Goal: Task Accomplishment & Management: Use online tool/utility

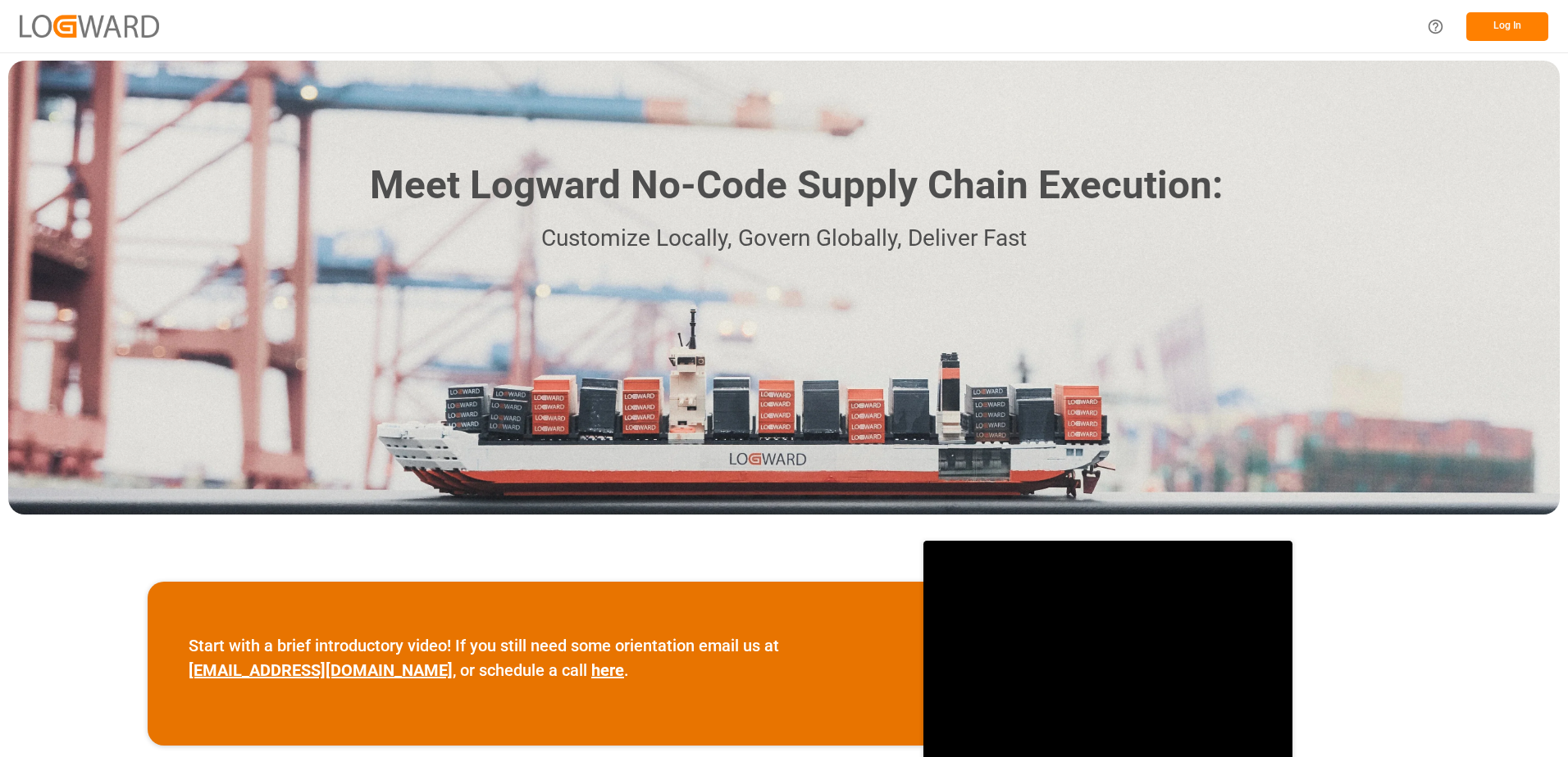
click at [1505, 27] on button "Log In" at bounding box center [1506, 27] width 82 height 29
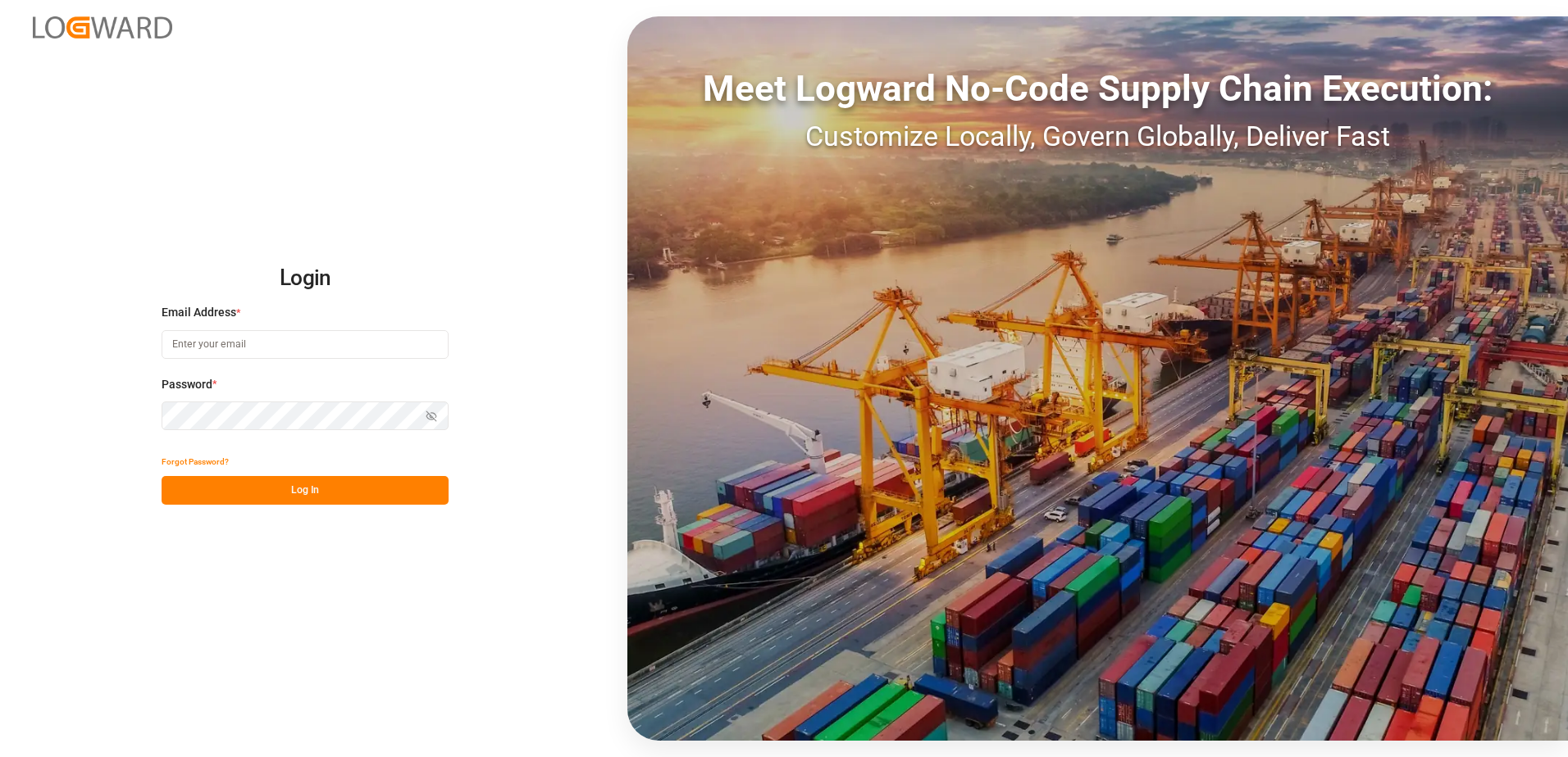
click at [368, 339] on input at bounding box center [305, 344] width 287 height 29
click at [257, 341] on input "[PERSON_NAME][DOMAIN_NAME]" at bounding box center [305, 344] width 287 height 29
type input "[PERSON_NAME][EMAIL_ADDRESS][DOMAIN_NAME]"
click at [320, 490] on button "Log In" at bounding box center [305, 490] width 287 height 29
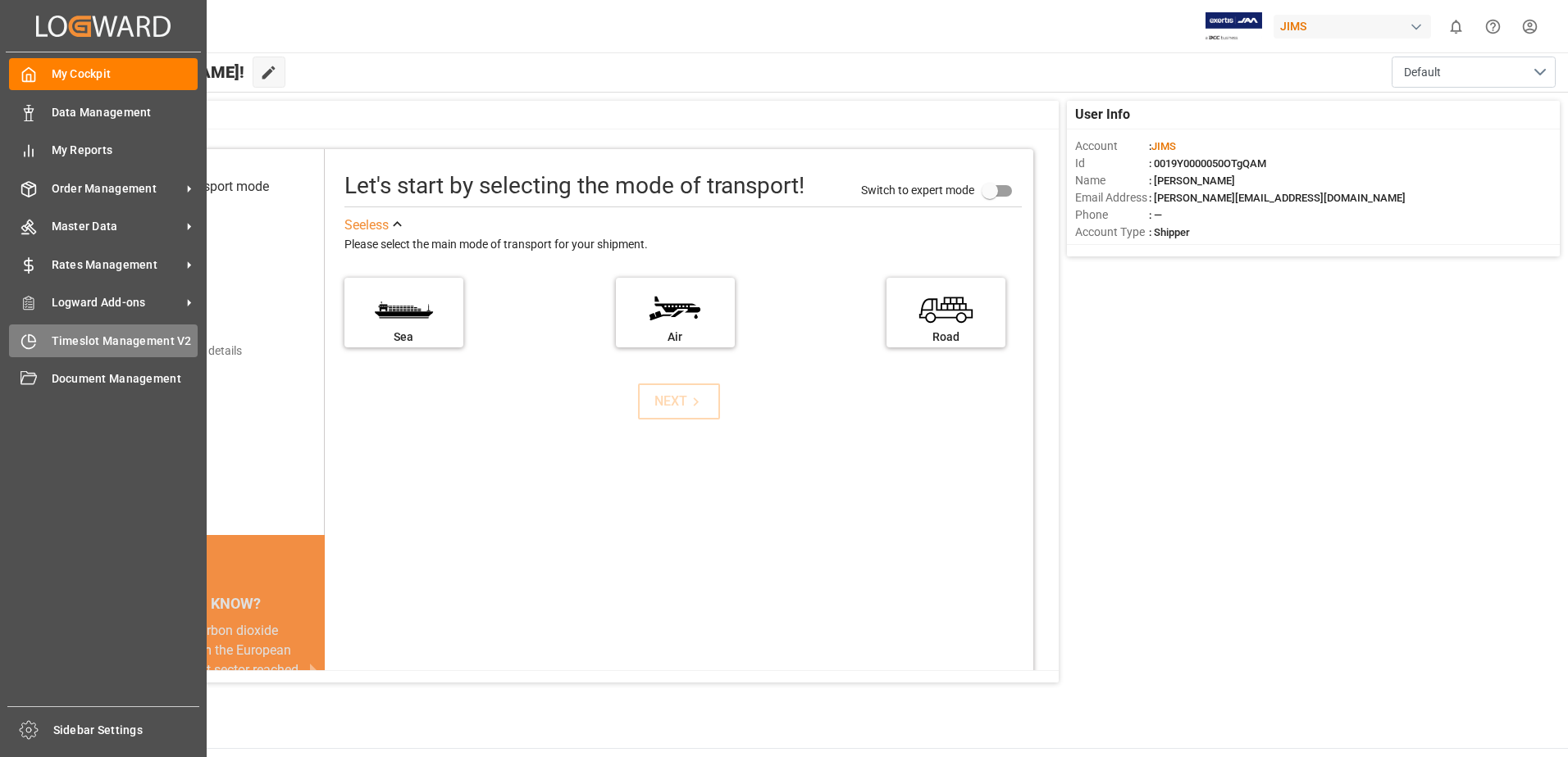
click at [108, 345] on span "Timeslot Management V2" at bounding box center [125, 341] width 147 height 18
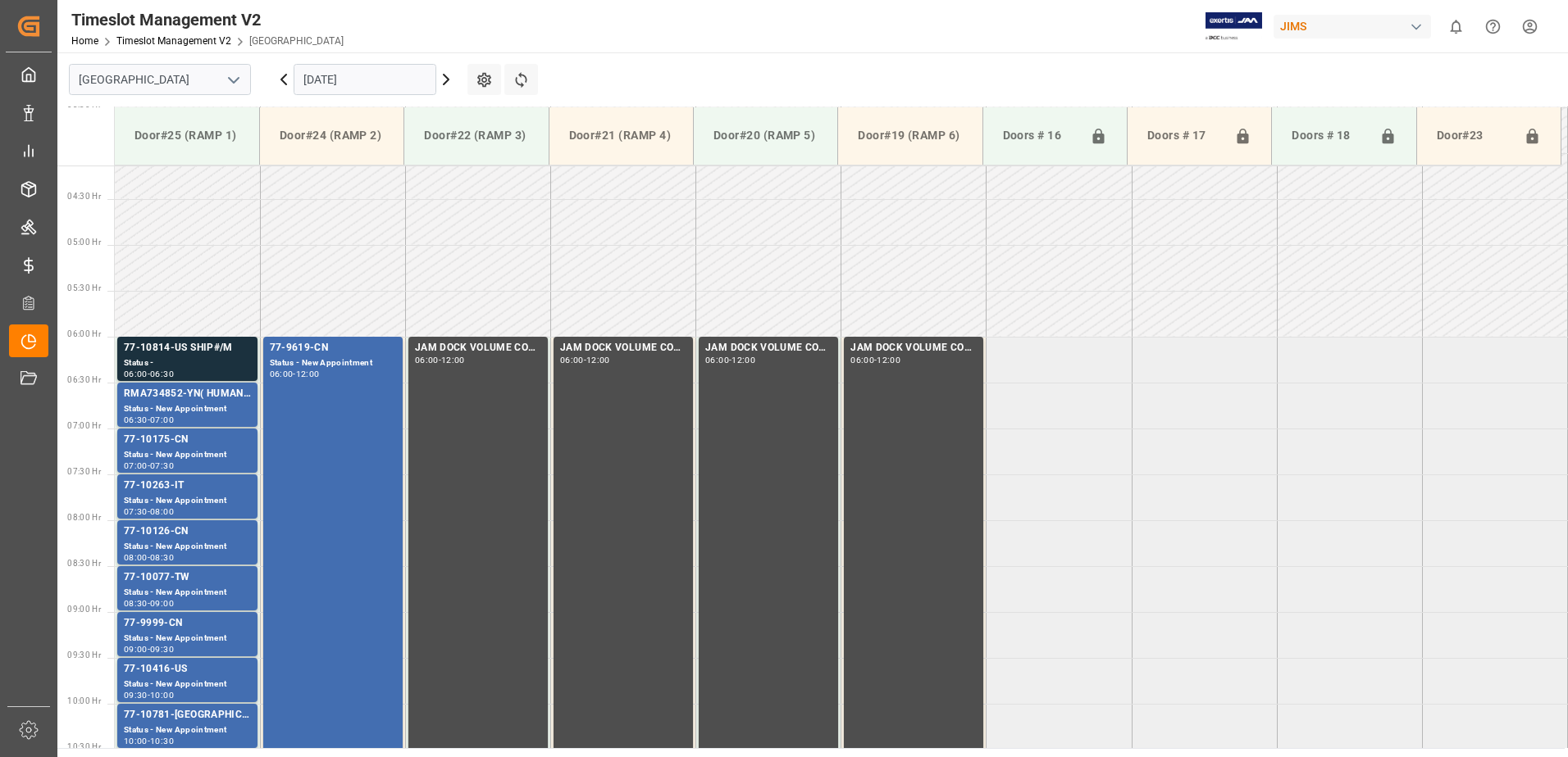
scroll to position [449, 0]
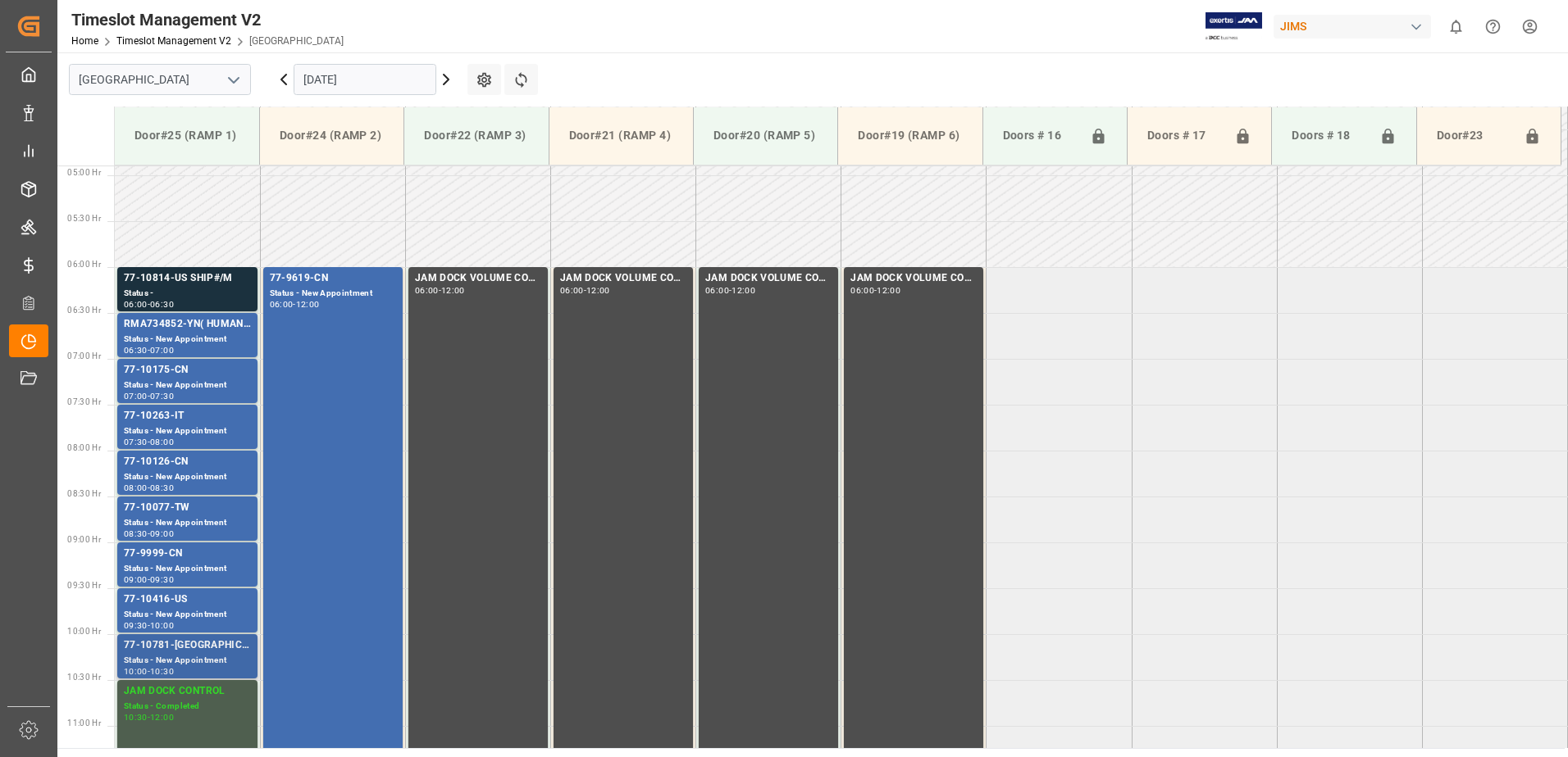
click at [204, 656] on div "Status - New Appointment" at bounding box center [187, 661] width 127 height 14
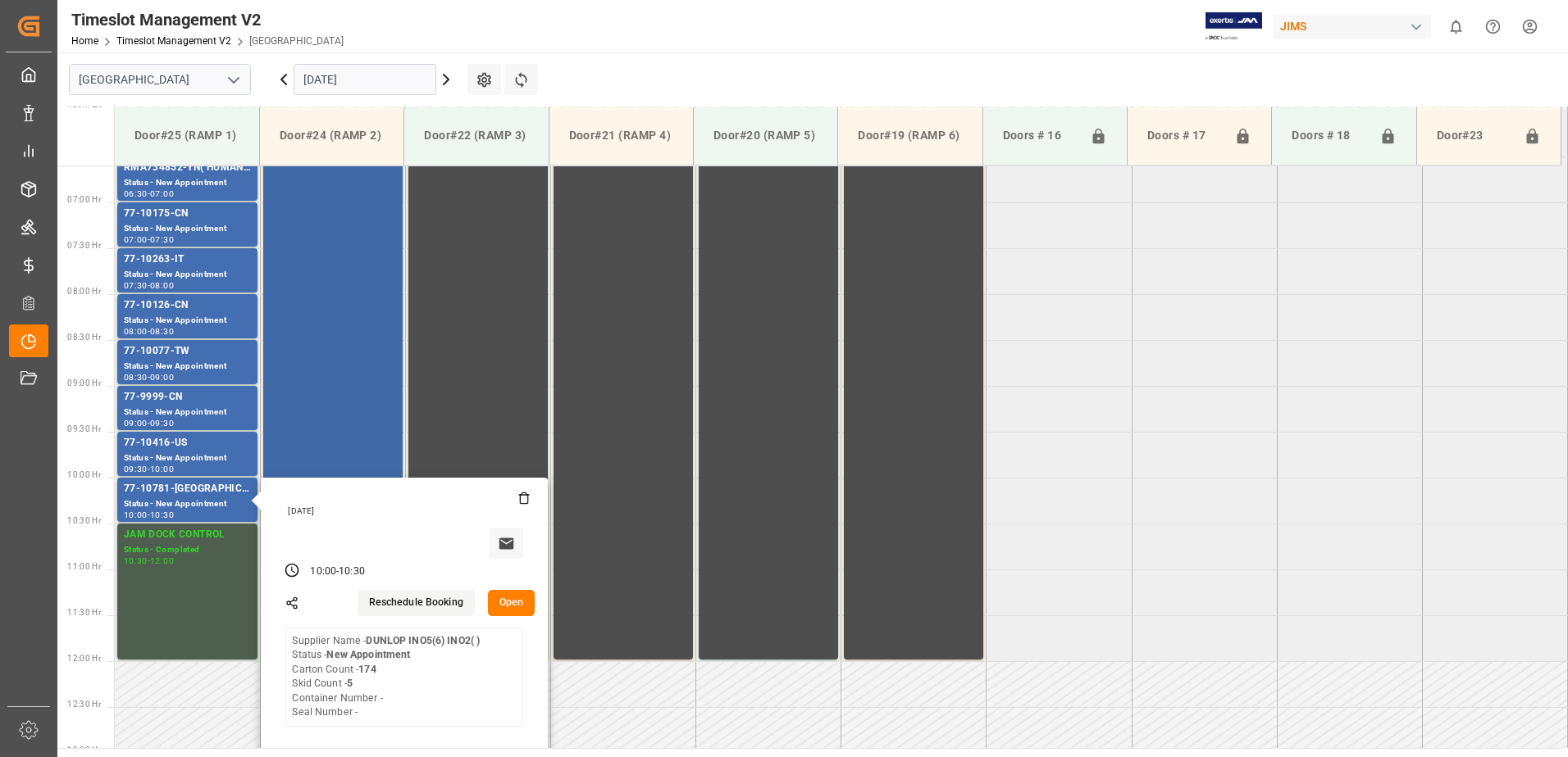
scroll to position [612, 0]
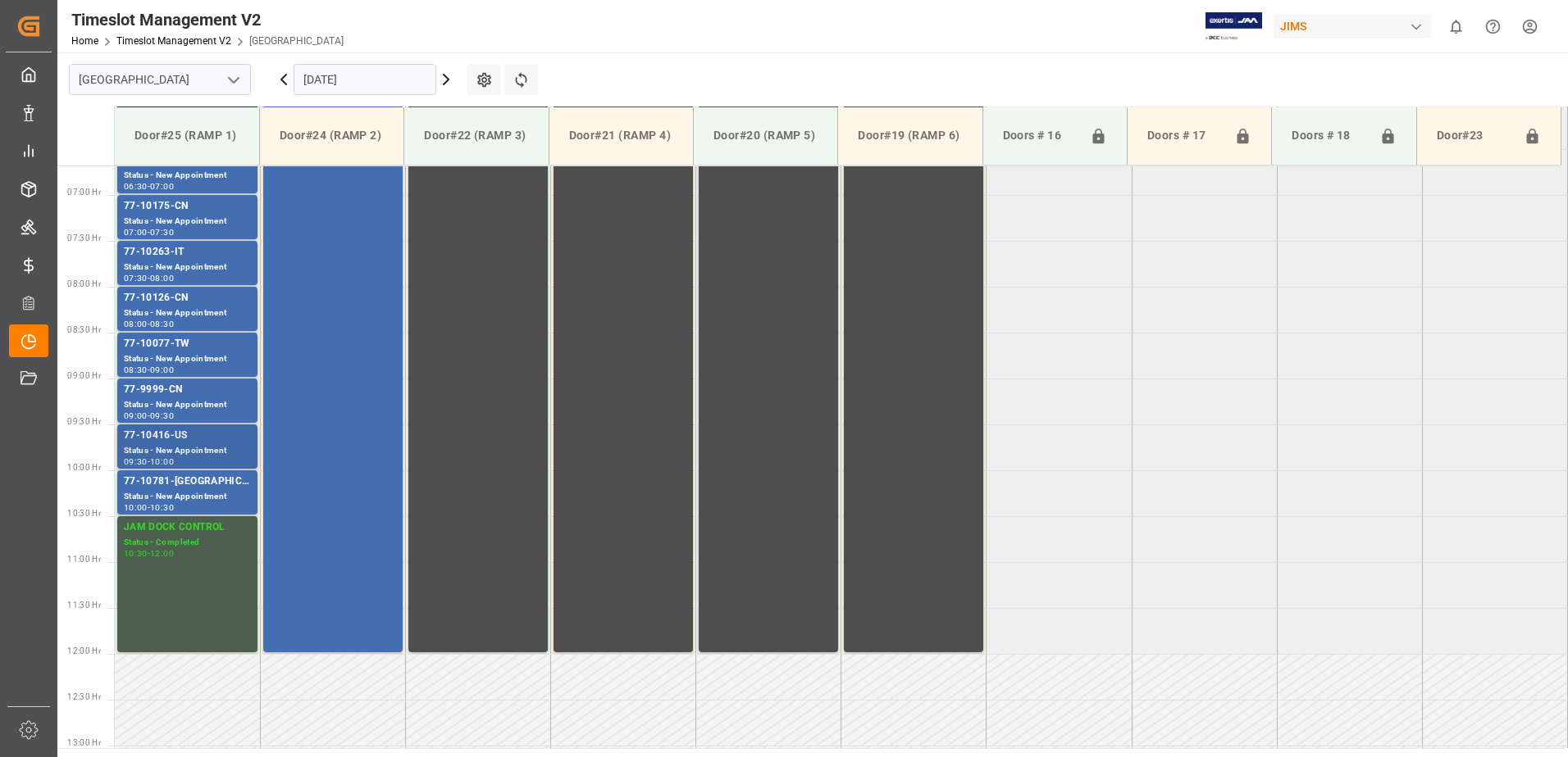
click at [226, 449] on div "Status - New Appointment" at bounding box center [187, 451] width 127 height 14
click at [216, 396] on div "77-9999-CN" at bounding box center [187, 389] width 127 height 17
click at [227, 354] on div "Status - New Appointment" at bounding box center [187, 359] width 127 height 14
click at [229, 483] on div "77-10781-[GEOGRAPHIC_DATA]" at bounding box center [187, 482] width 127 height 17
click at [243, 436] on div "77-10416-US" at bounding box center [187, 436] width 127 height 17
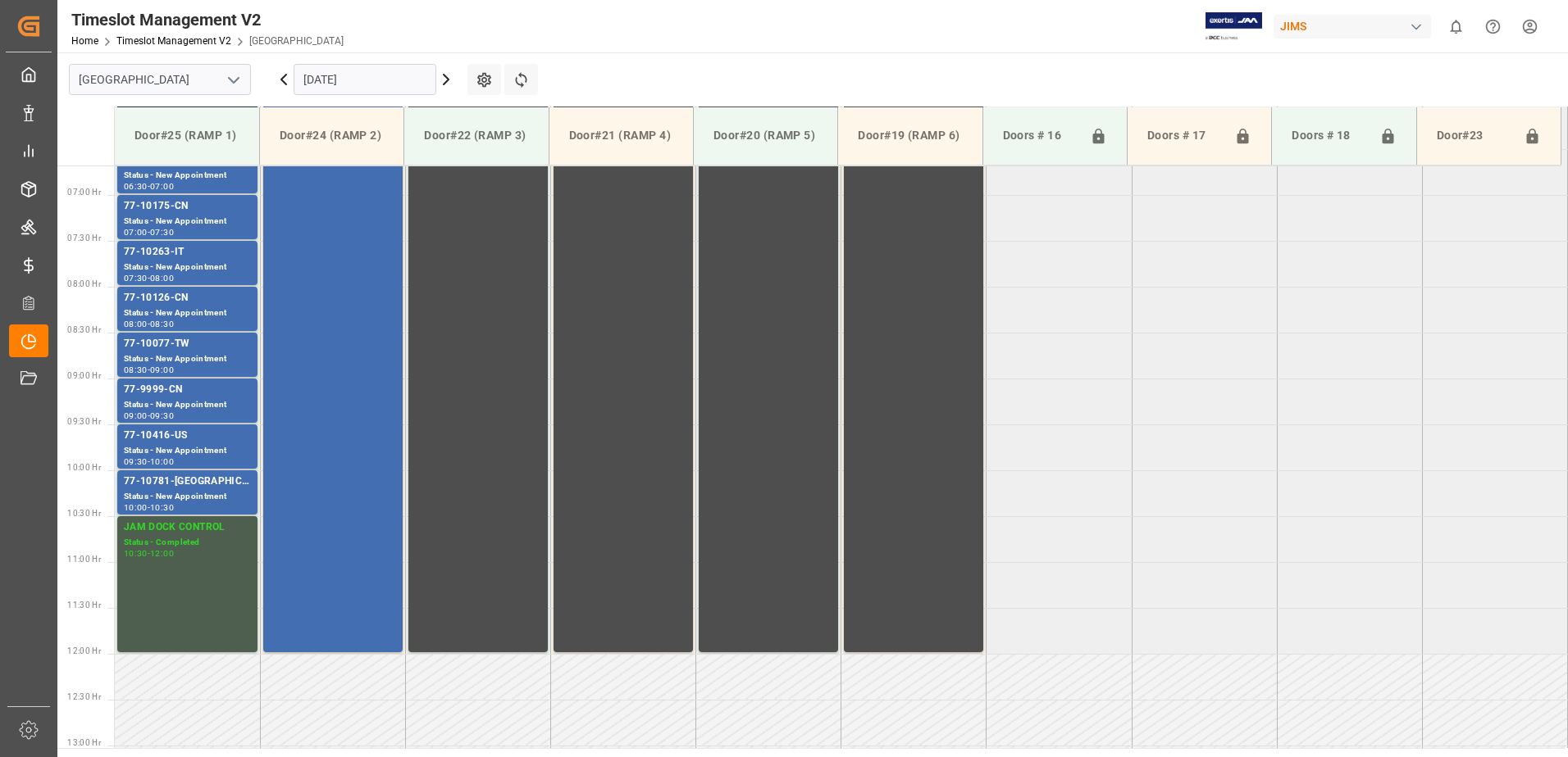
click at [225, 395] on div "77-9999-CN" at bounding box center [187, 389] width 127 height 17
click at [236, 359] on div "Status - New Appointment" at bounding box center [187, 359] width 127 height 14
click at [237, 294] on div "77-10126-CN" at bounding box center [187, 298] width 127 height 17
click at [230, 257] on div "77-10263-IT" at bounding box center [187, 252] width 127 height 17
click at [229, 211] on div "77-10175-CN" at bounding box center [187, 206] width 127 height 17
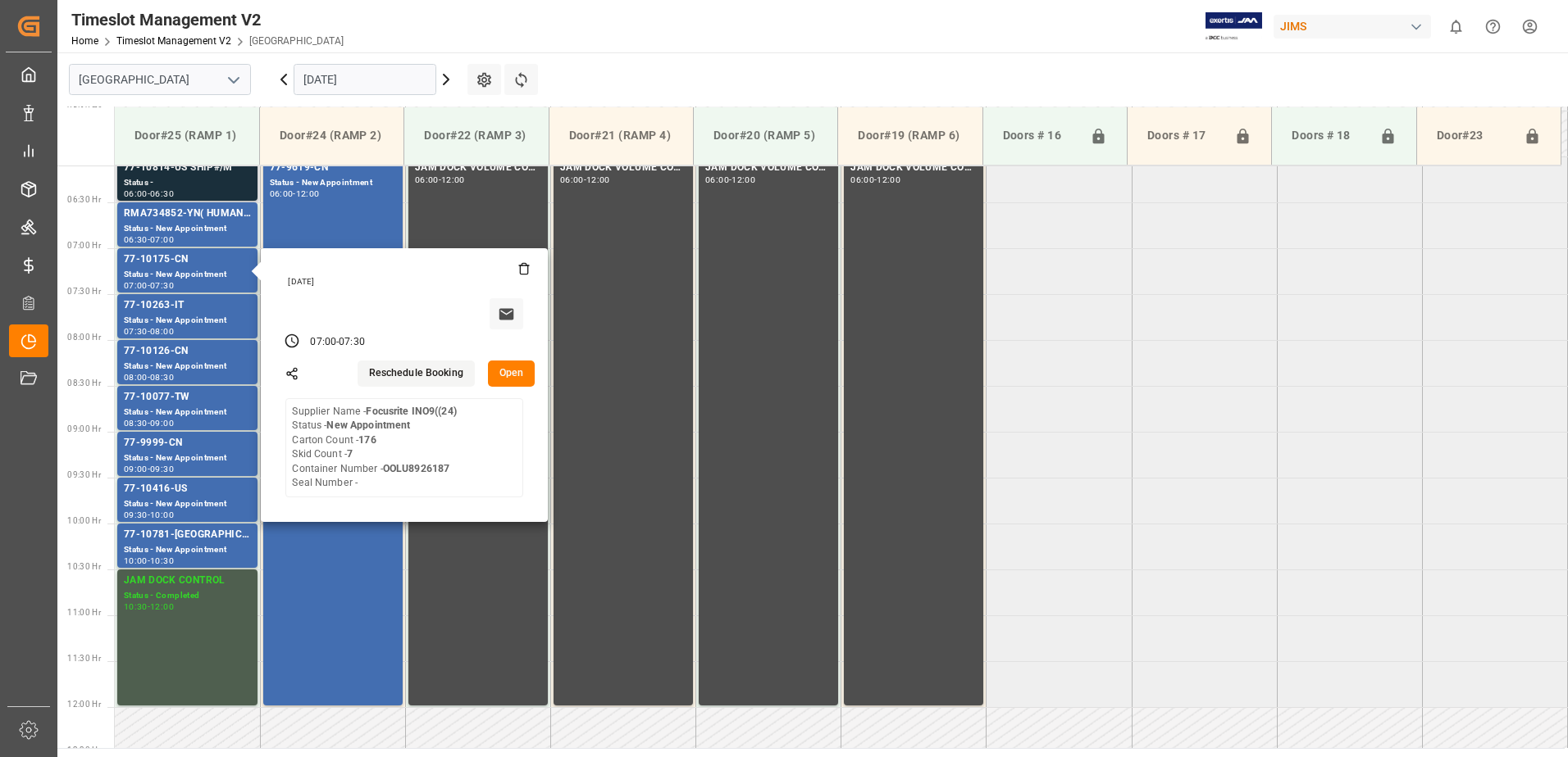
scroll to position [531, 0]
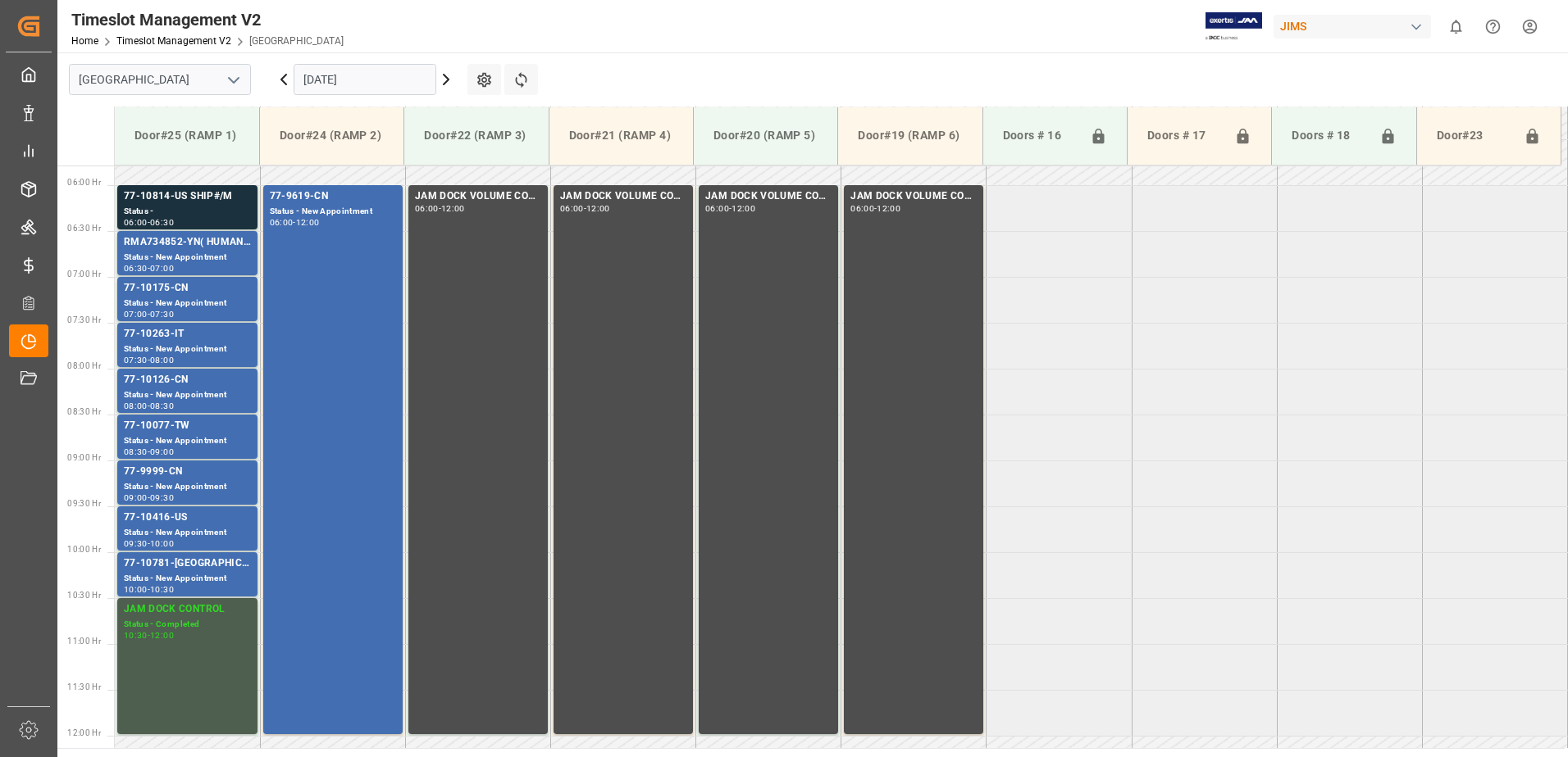
click at [229, 214] on div "Status -" at bounding box center [187, 211] width 127 height 14
